Goal: Navigation & Orientation: Go to known website

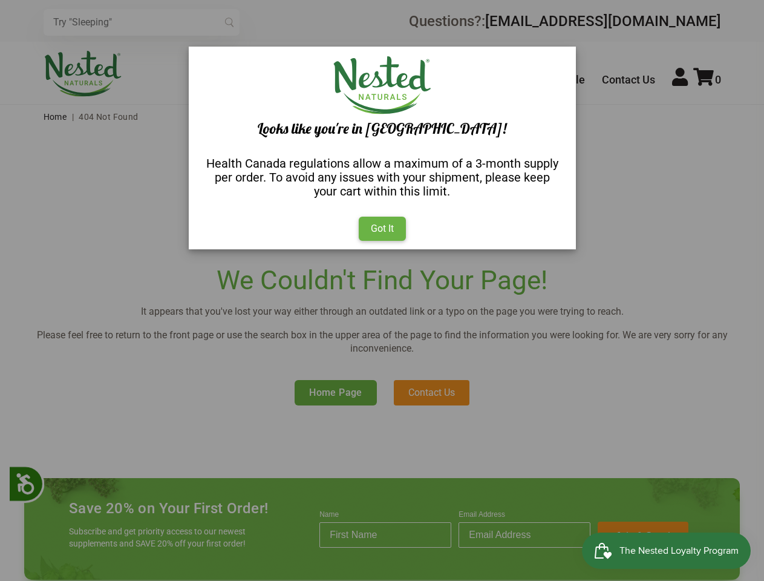
click at [382, 290] on div "× Looks like you're in [GEOGRAPHIC_DATA]! Health Canada regulations allow a max…" at bounding box center [382, 290] width 764 height 581
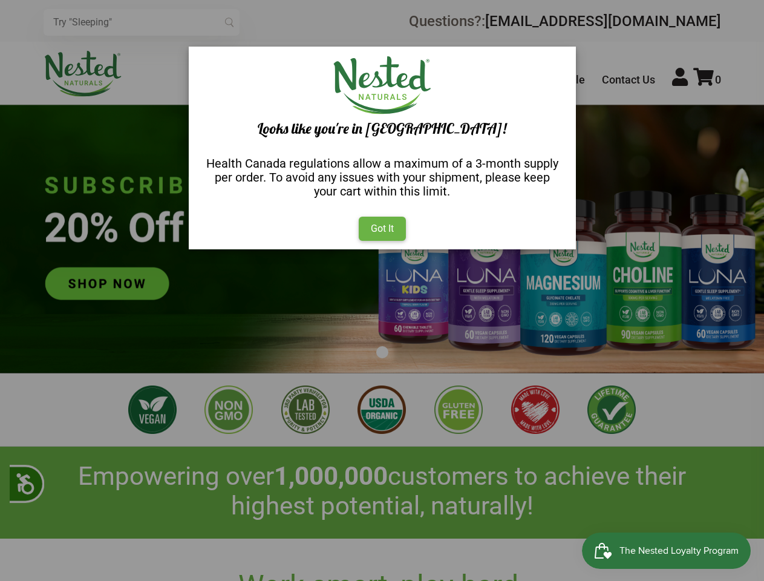
scroll to position [0, 2337]
click at [382, 290] on div "× Looks like you're in [GEOGRAPHIC_DATA]! Health Canada regulations allow a max…" at bounding box center [382, 290] width 764 height 581
